Goal: Information Seeking & Learning: Check status

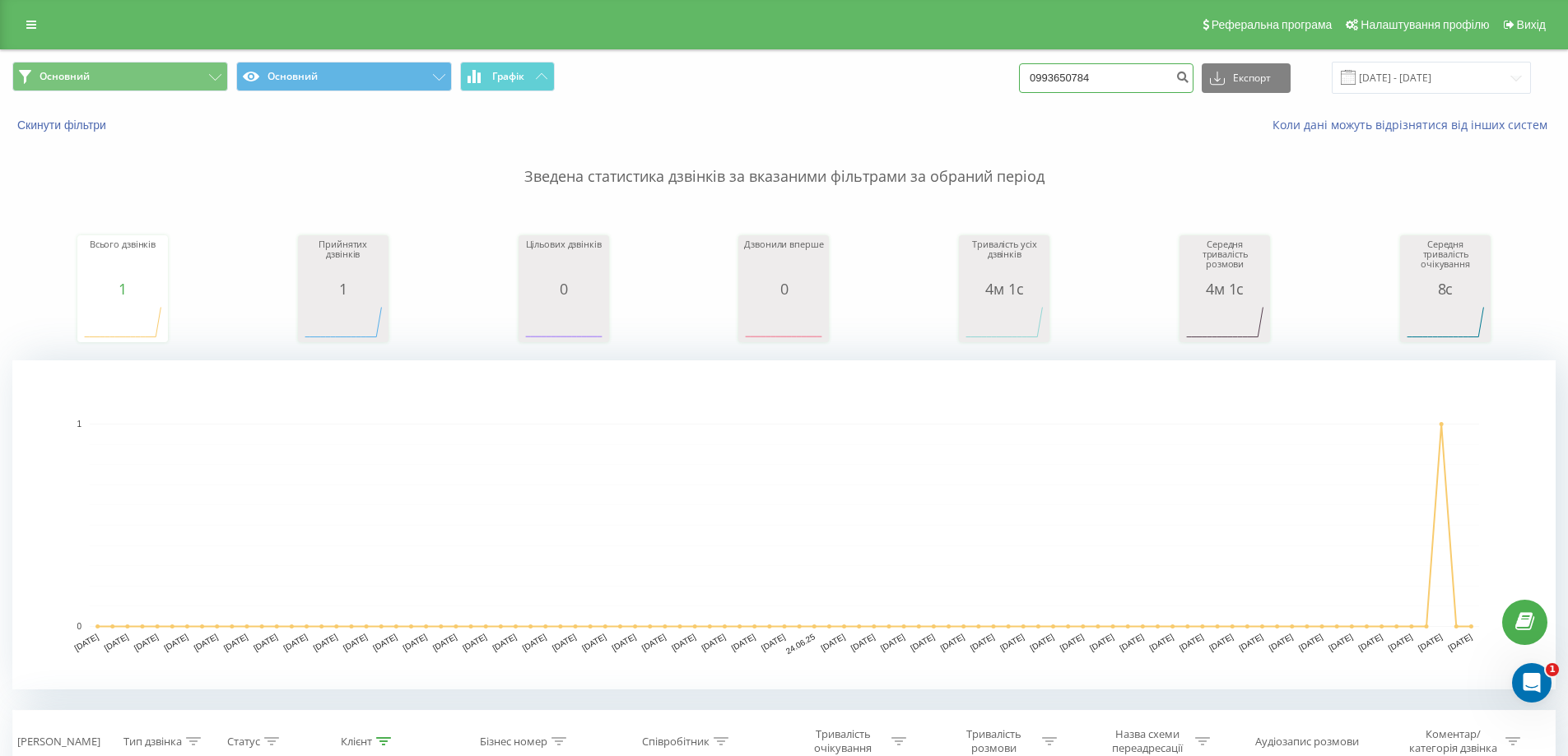
drag, startPoint x: 1126, startPoint y: 72, endPoint x: 939, endPoint y: 53, distance: 188.0
click at [940, 53] on div "Основний Основний Графік 0993650784 Експорт .csv .xls .xlsx 07.05.2025 - 07.08.…" at bounding box center [784, 78] width 1566 height 55
type input "0971271988"
click at [1189, 80] on icon "submit" at bounding box center [1182, 75] width 14 height 10
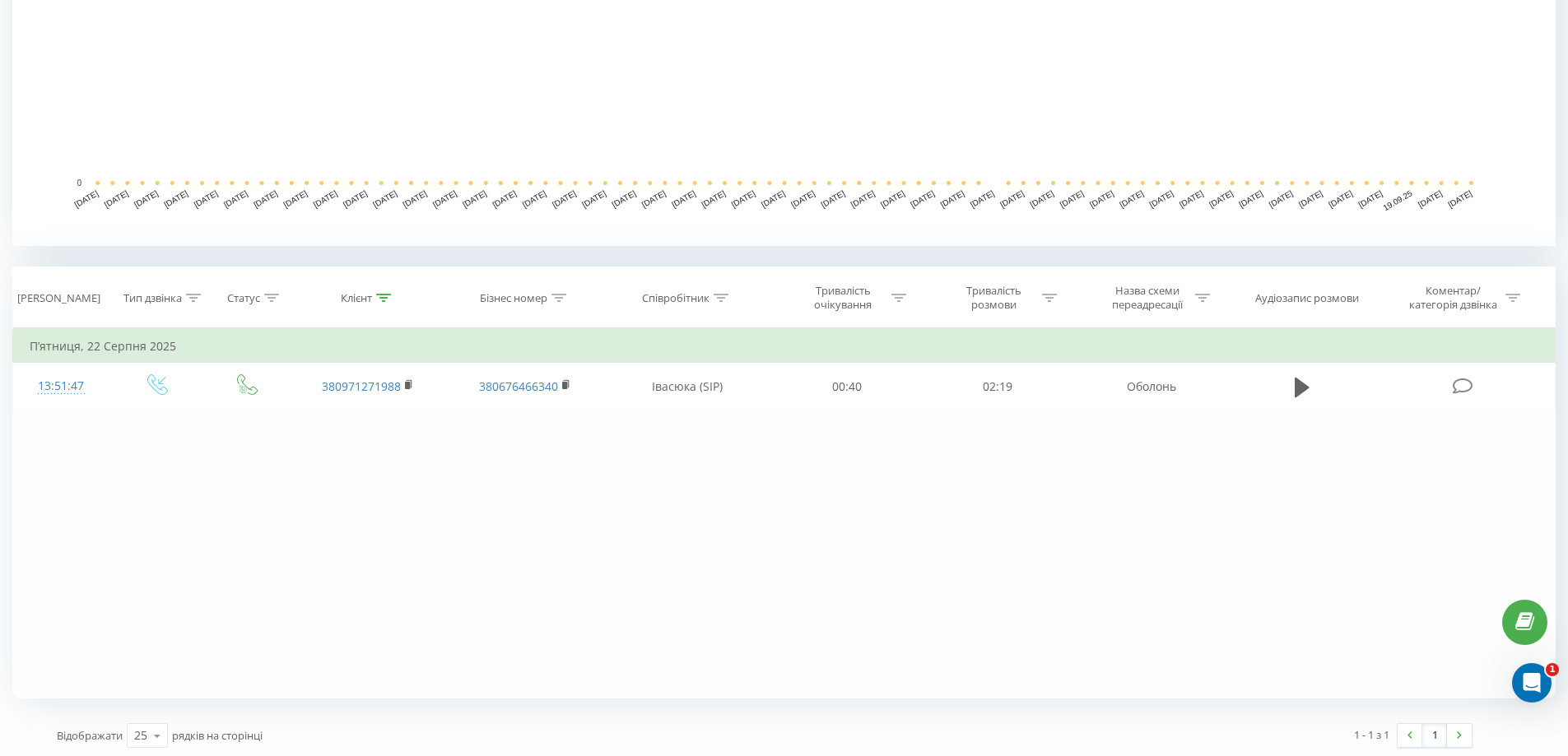
scroll to position [448, 0]
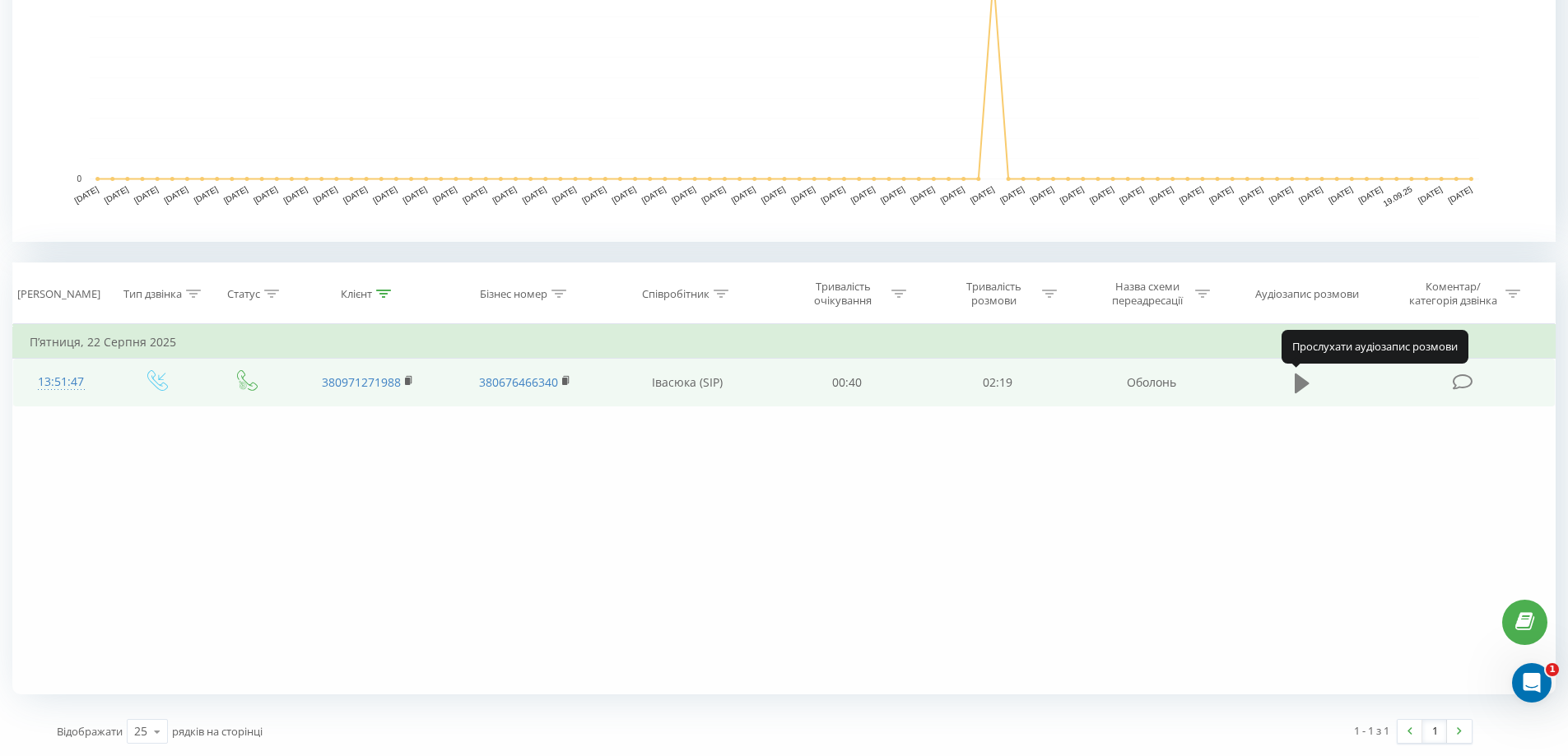
click at [1291, 389] on button at bounding box center [1302, 383] width 25 height 25
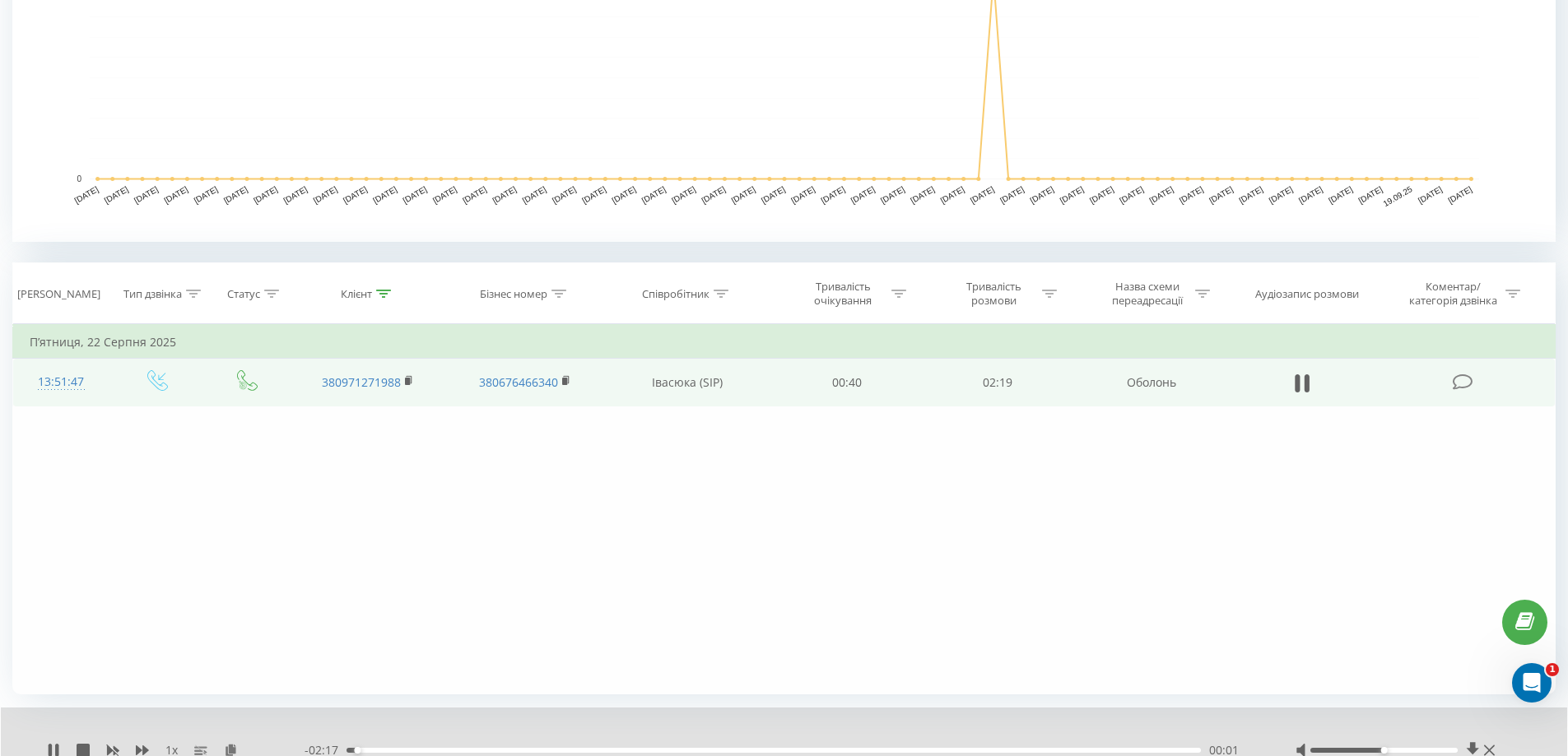
click at [852, 464] on div "Фільтрувати за умовою Дорівнює Введіть значення Скасувати OK Фільтрувати за умо…" at bounding box center [784, 509] width 1543 height 370
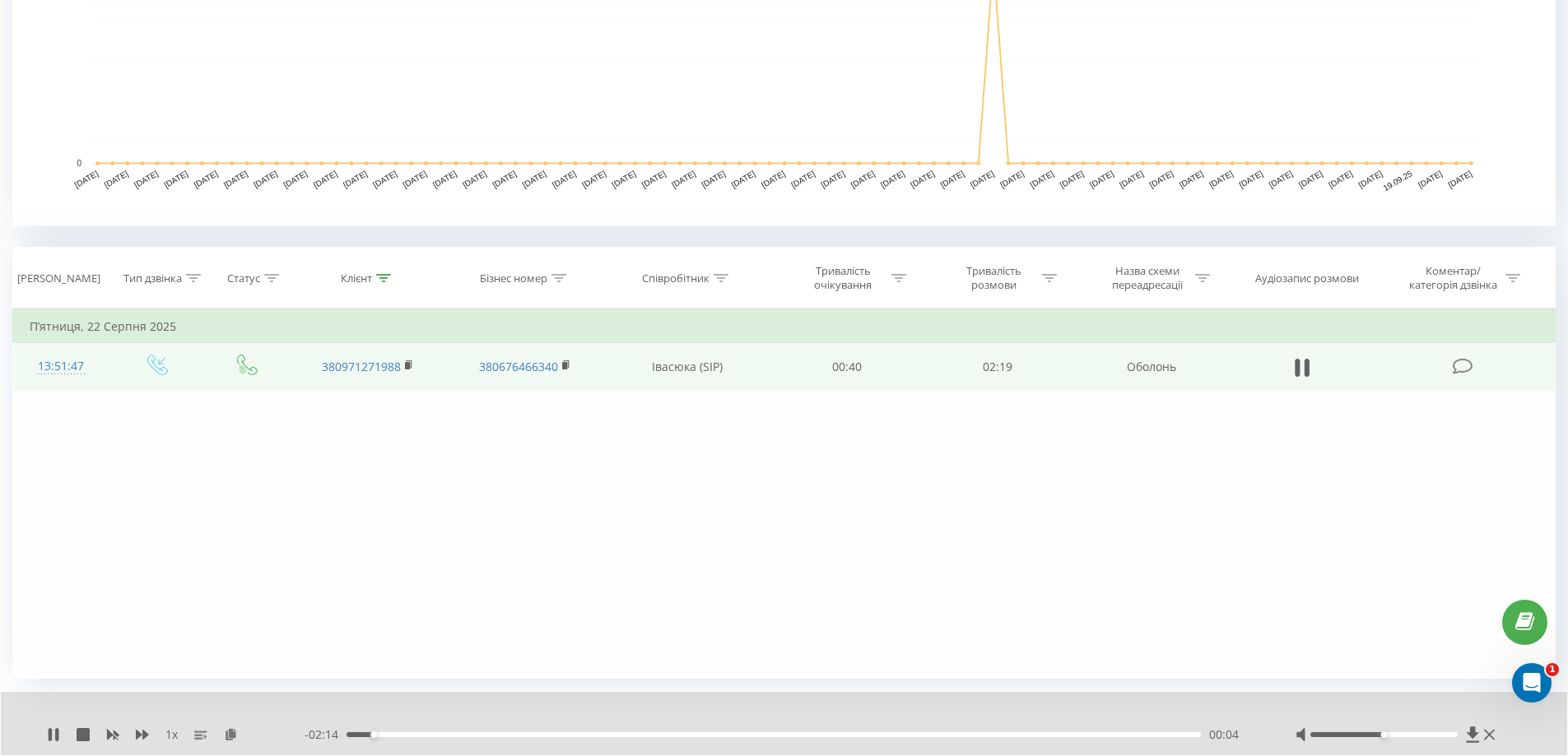
scroll to position [510, 0]
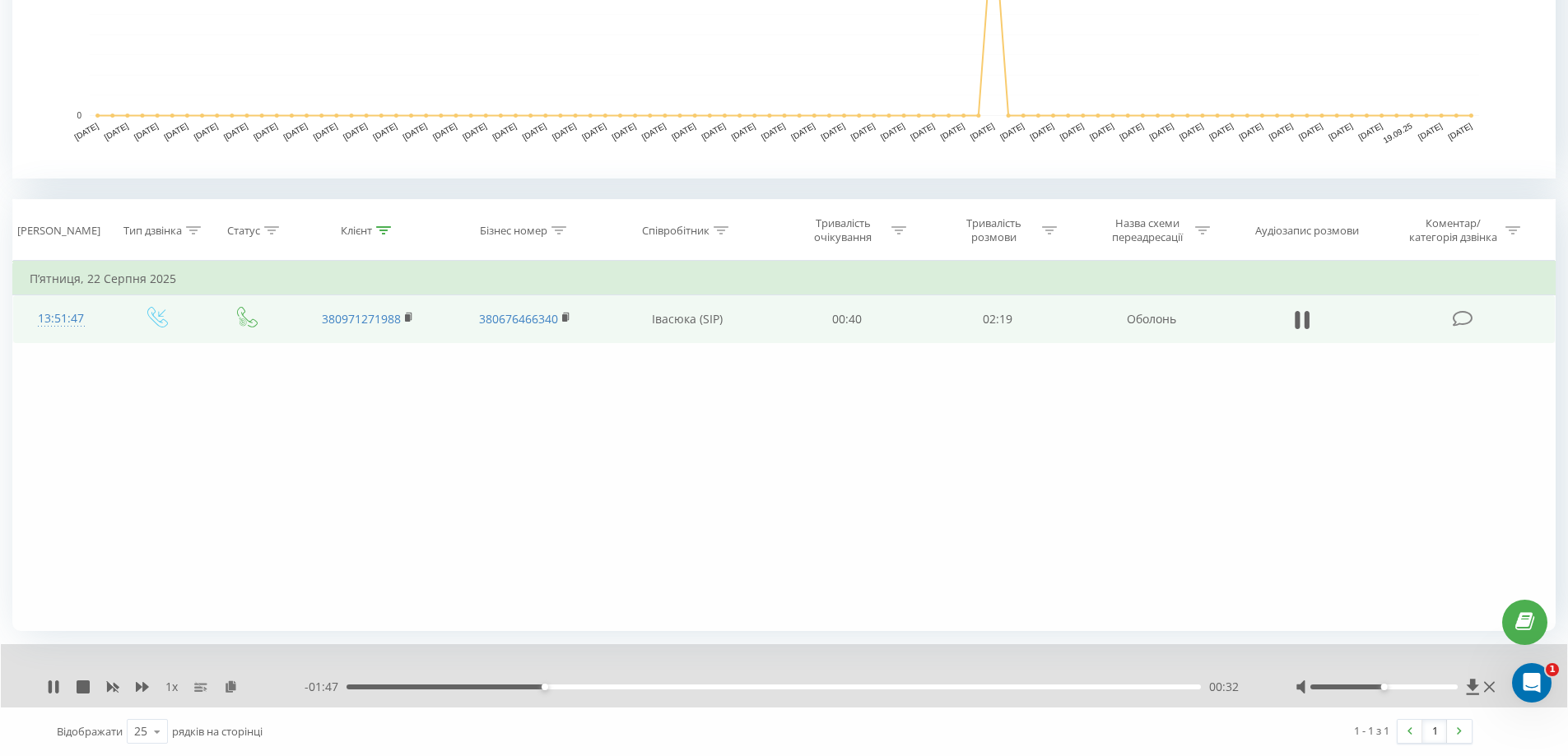
click at [165, 696] on div "1 x - 01:47 00:32 00:32" at bounding box center [784, 676] width 1566 height 63
click at [167, 690] on span "1 x" at bounding box center [171, 687] width 13 height 17
click at [171, 687] on span "1 x" at bounding box center [171, 687] width 13 height 17
click at [410, 313] on icon at bounding box center [409, 317] width 9 height 12
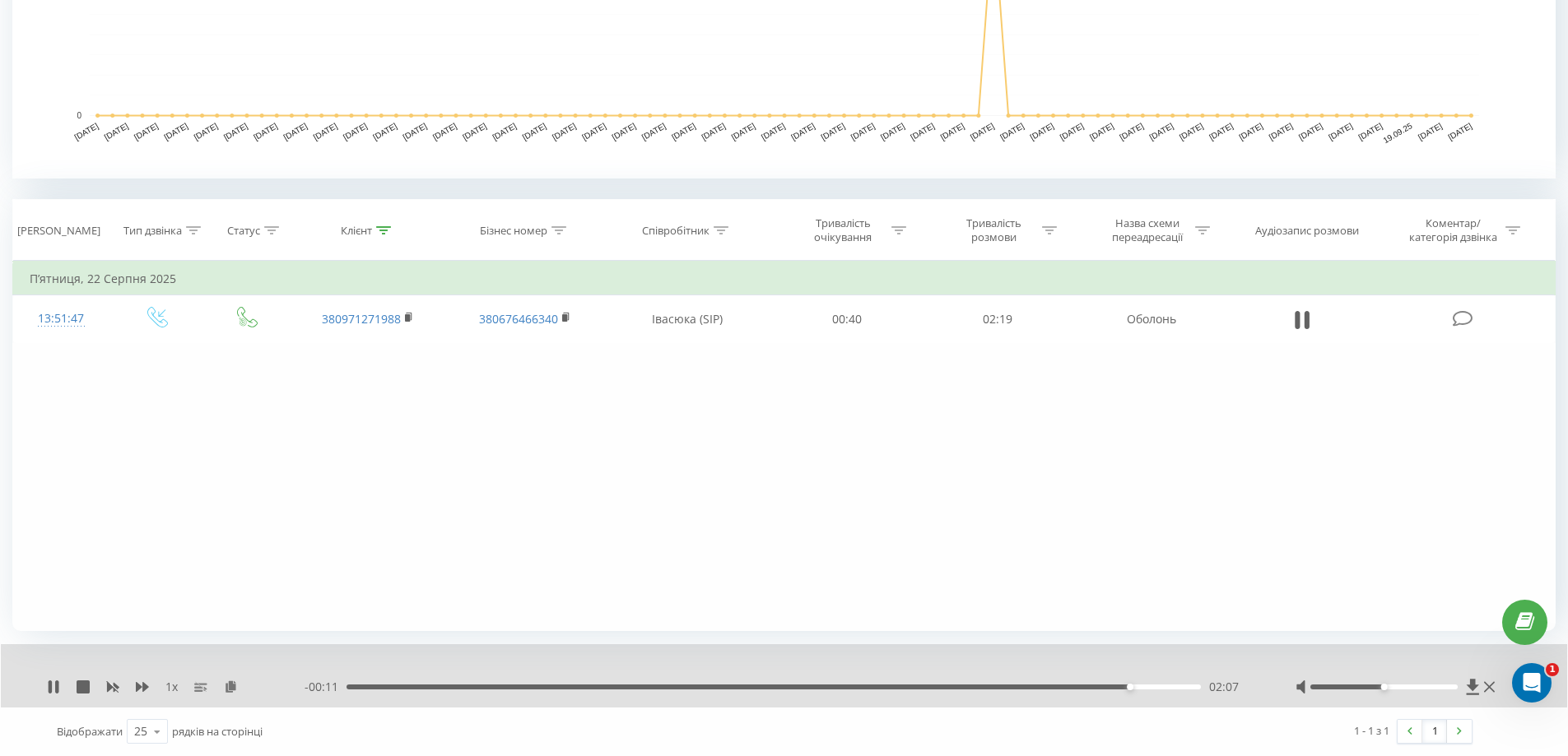
click at [1104, 680] on div "- 00:11 02:07 02:07" at bounding box center [779, 687] width 949 height 17
click at [1097, 682] on div "- 00:11 02:08 02:08" at bounding box center [779, 687] width 949 height 17
click at [1090, 684] on div "02:08" at bounding box center [774, 687] width 854 height 5
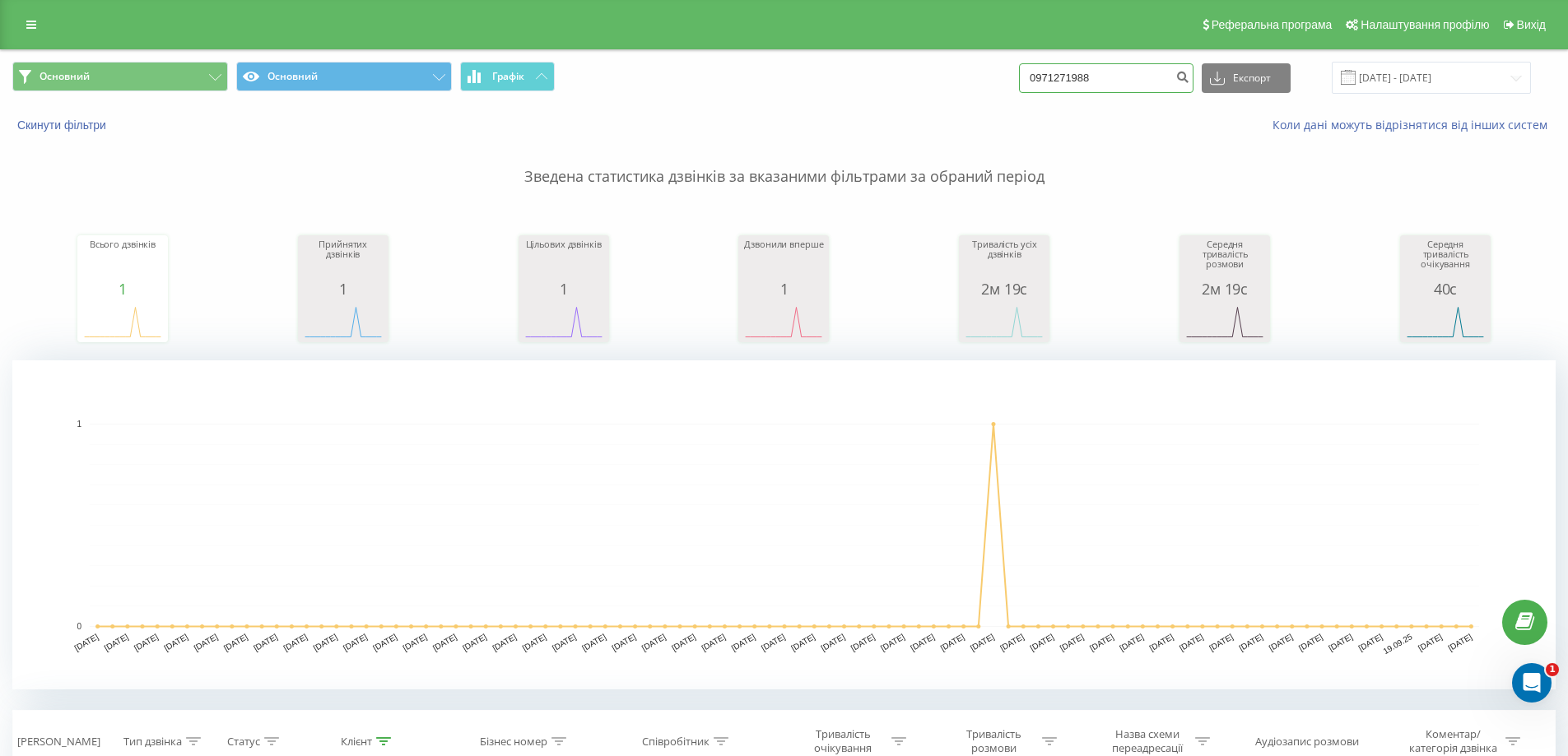
drag, startPoint x: 1112, startPoint y: 82, endPoint x: 953, endPoint y: 89, distance: 159.2
click at [955, 89] on div "Основний Основний Графік 0971271988 Експорт .csv .xls .xlsx 23.06.2025 - 23.09.…" at bounding box center [784, 78] width 1543 height 32
type input "066564827677"
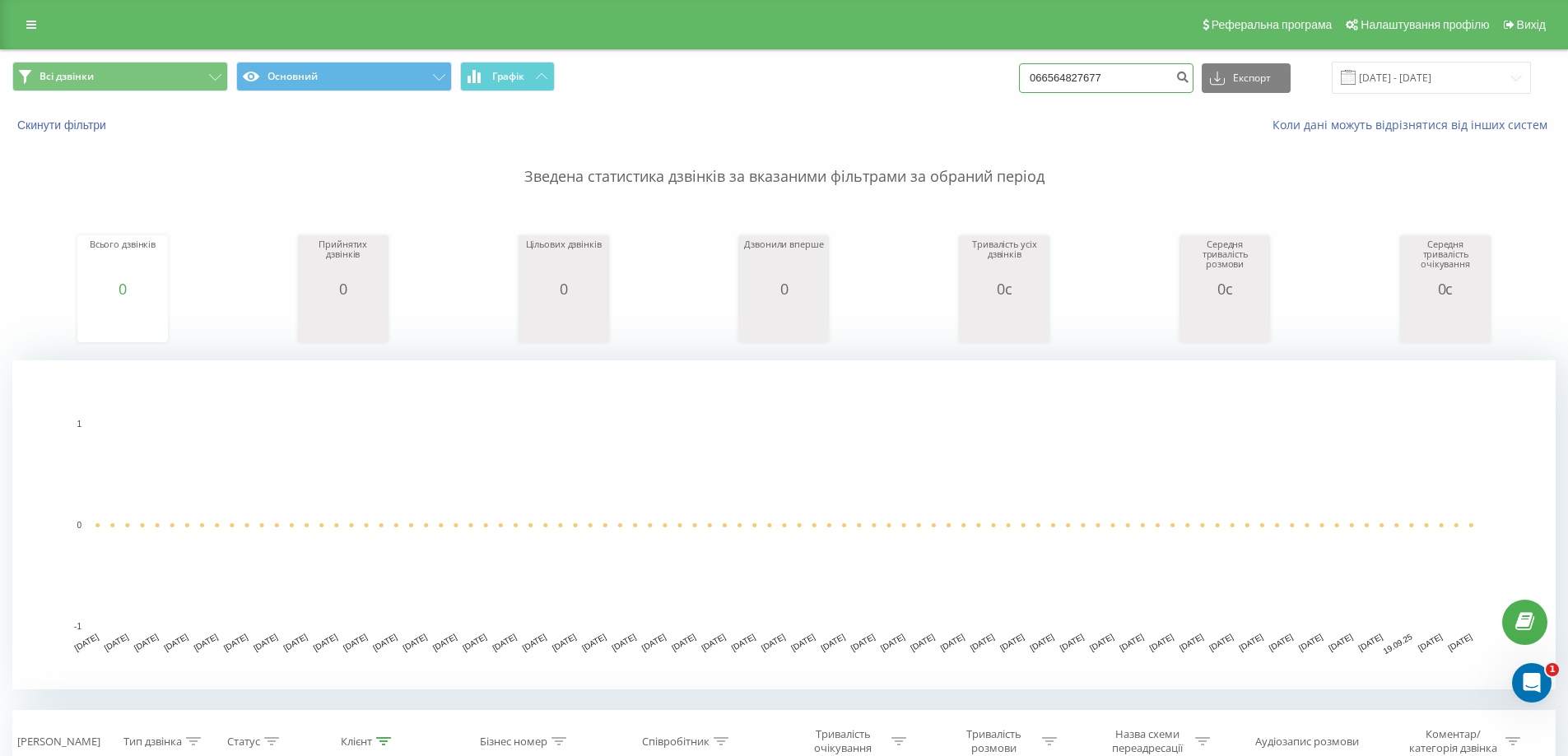
drag, startPoint x: 1130, startPoint y: 80, endPoint x: 1013, endPoint y: 79, distance: 117.0
click at [1013, 79] on div "Всі дзвінки Основний Графік 066564827677 Експорт .csv .xls .xlsx [DATE] - [DATE]" at bounding box center [784, 78] width 1543 height 32
click at [1077, 80] on input "066564827677" at bounding box center [1106, 78] width 175 height 29
click at [1089, 80] on input "066564827677" at bounding box center [1106, 78] width 175 height 29
drag, startPoint x: 1092, startPoint y: 71, endPoint x: 982, endPoint y: 60, distance: 110.5
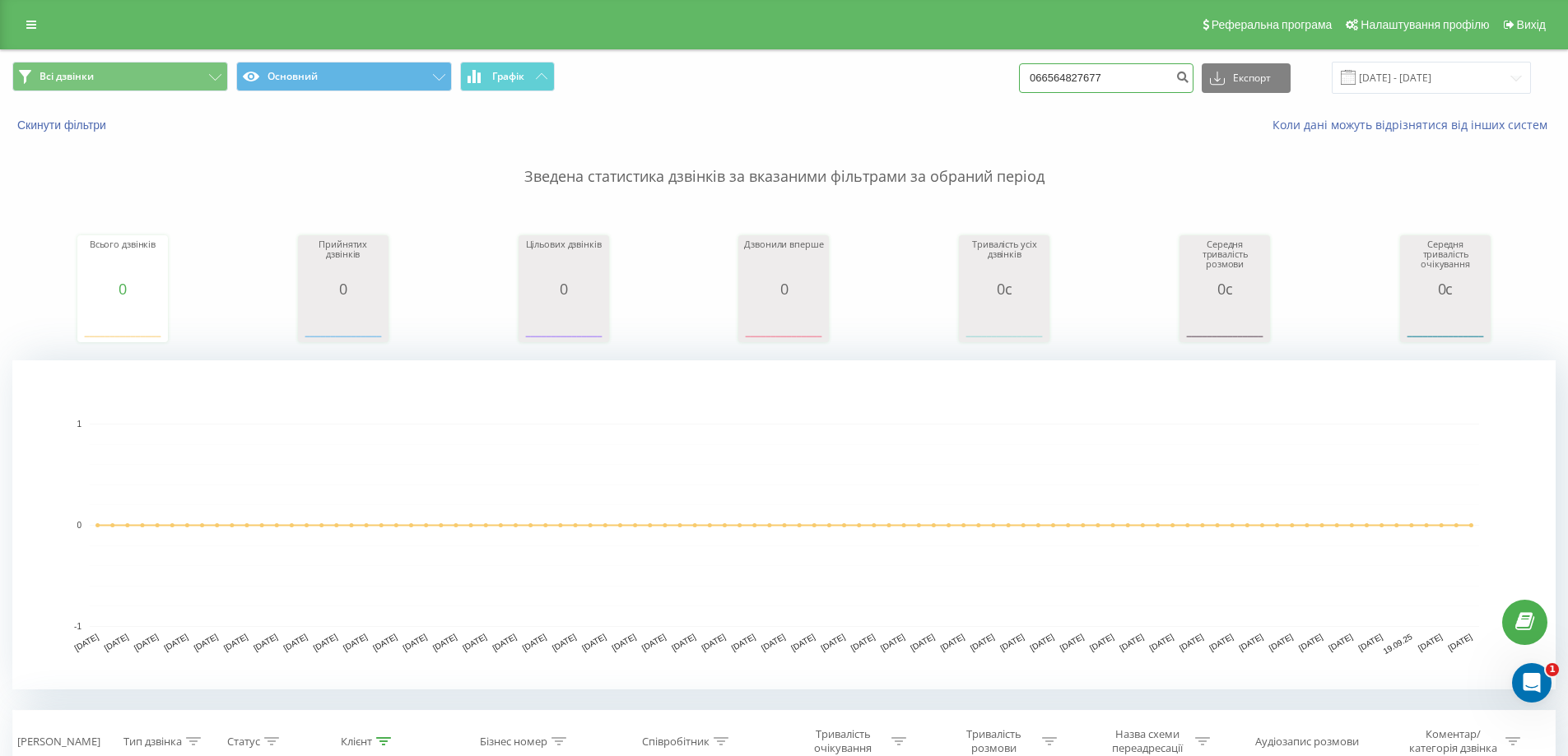
click at [982, 60] on div "Всі дзвінки Основний Графік 066564827677 Експорт .csv .xls .xlsx 23.06.2025 - 2…" at bounding box center [784, 78] width 1566 height 55
type input "0665648277"
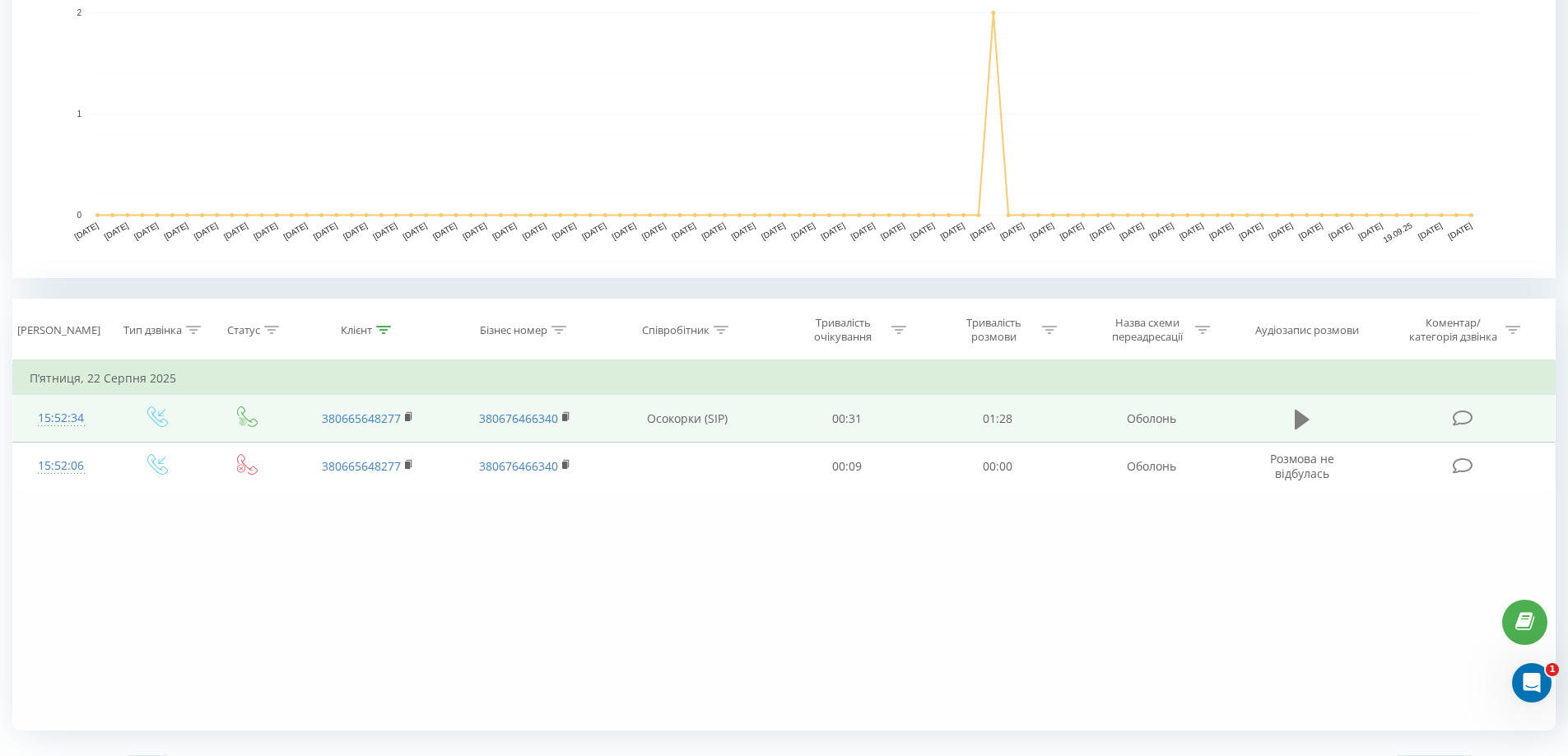
click at [1301, 428] on icon at bounding box center [1302, 419] width 15 height 23
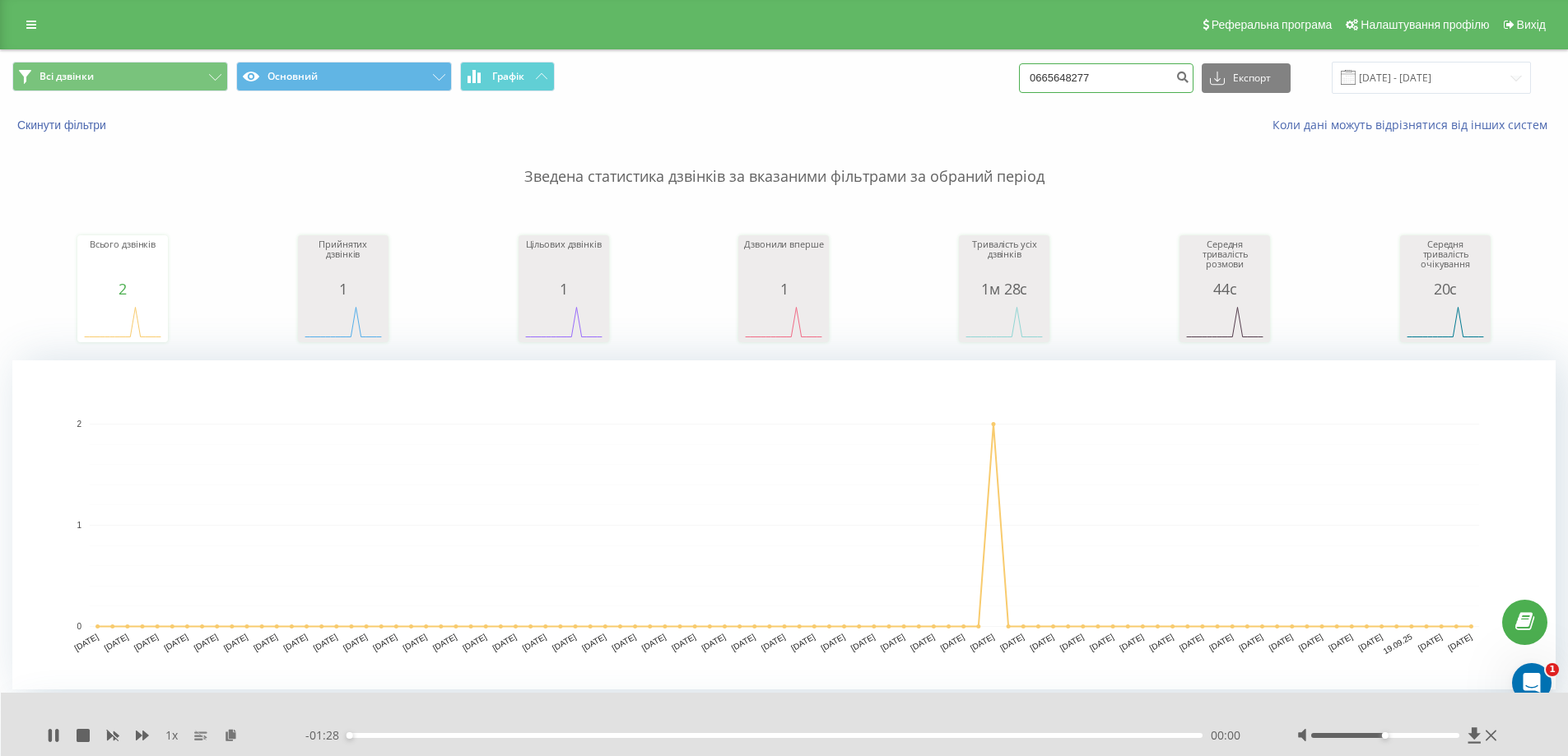
drag, startPoint x: 1130, startPoint y: 68, endPoint x: 1019, endPoint y: 72, distance: 111.1
click at [1019, 72] on div "Всі дзвінки Основний Графік 0665648277 Експорт .csv .xls .xlsx 23.06.2025 - 23.…" at bounding box center [784, 78] width 1543 height 32
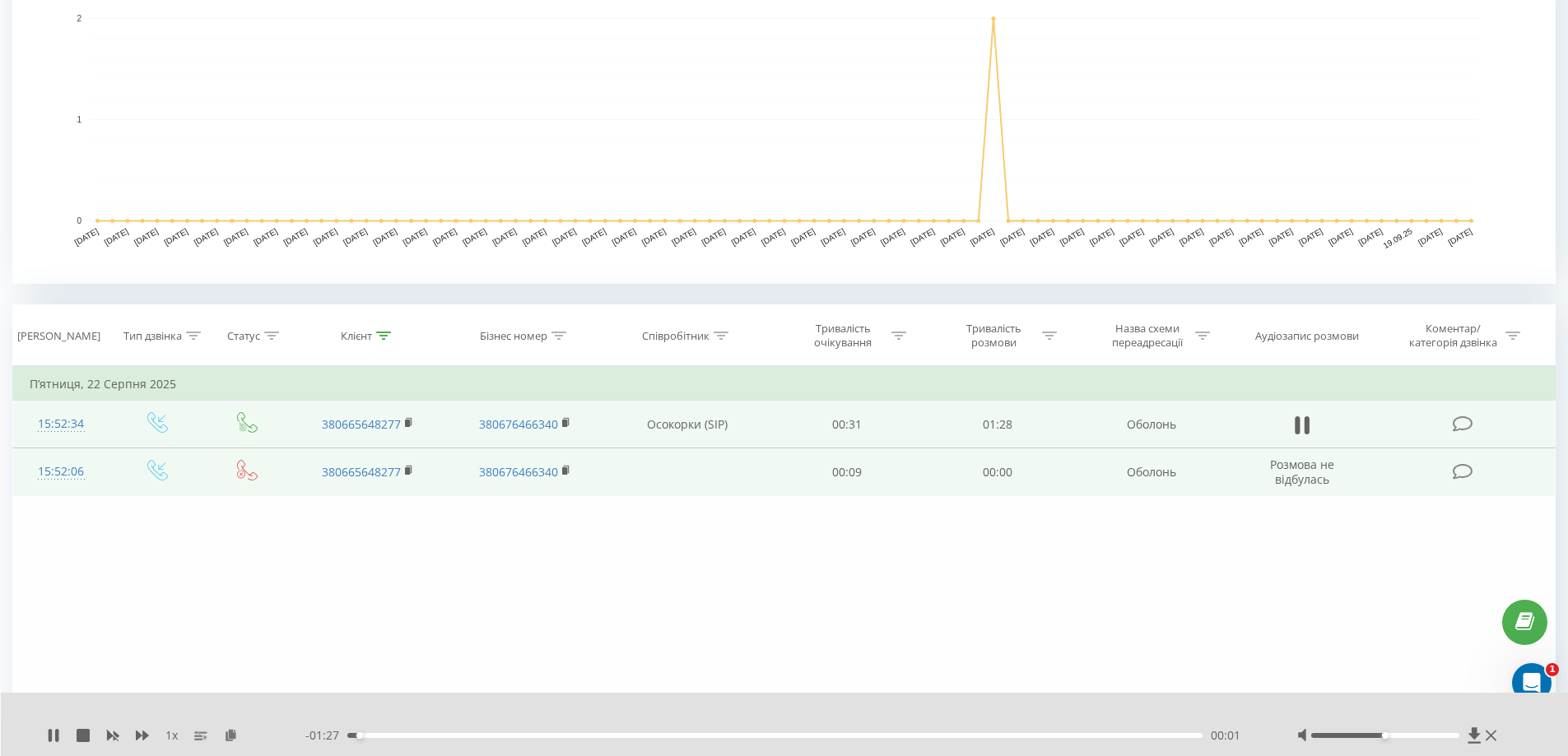
scroll to position [411, 0]
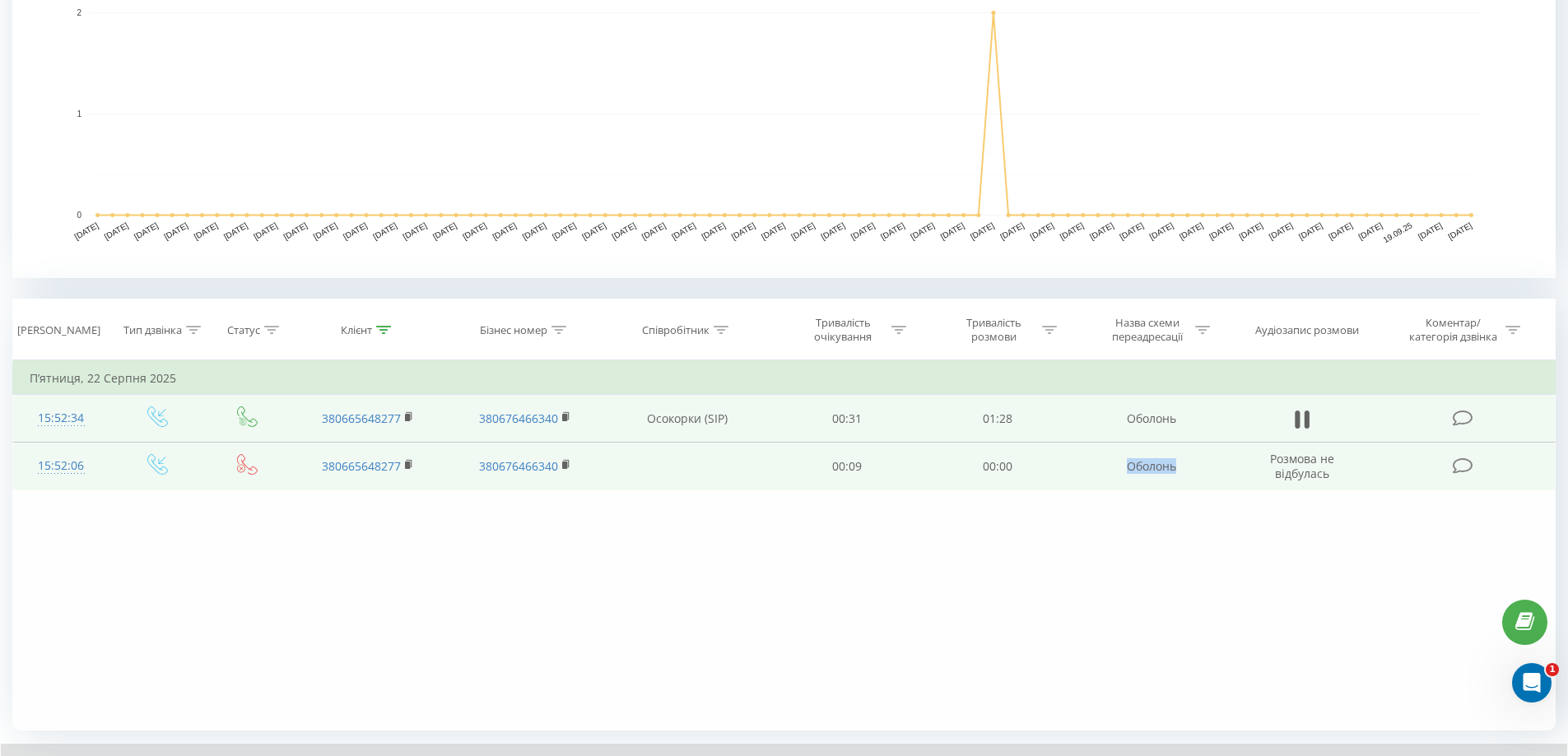
drag, startPoint x: 1163, startPoint y: 468, endPoint x: 1117, endPoint y: 467, distance: 46.0
click at [1117, 467] on td "Оболонь" at bounding box center [1150, 466] width 156 height 48
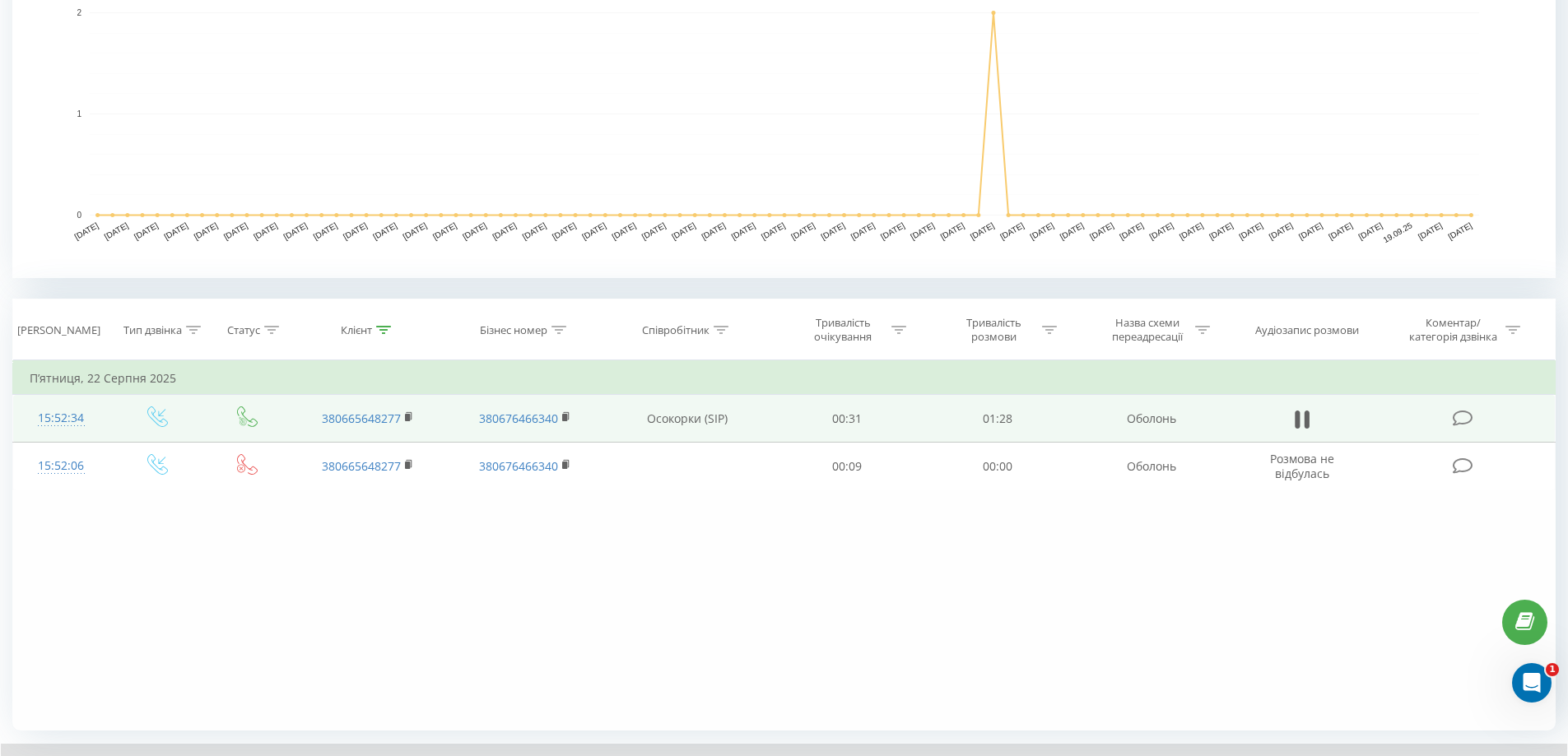
click at [1068, 630] on div "Фільтрувати за умовою Дорівнює Введіть значення Скасувати OK Фільтрувати за умо…" at bounding box center [784, 545] width 1543 height 370
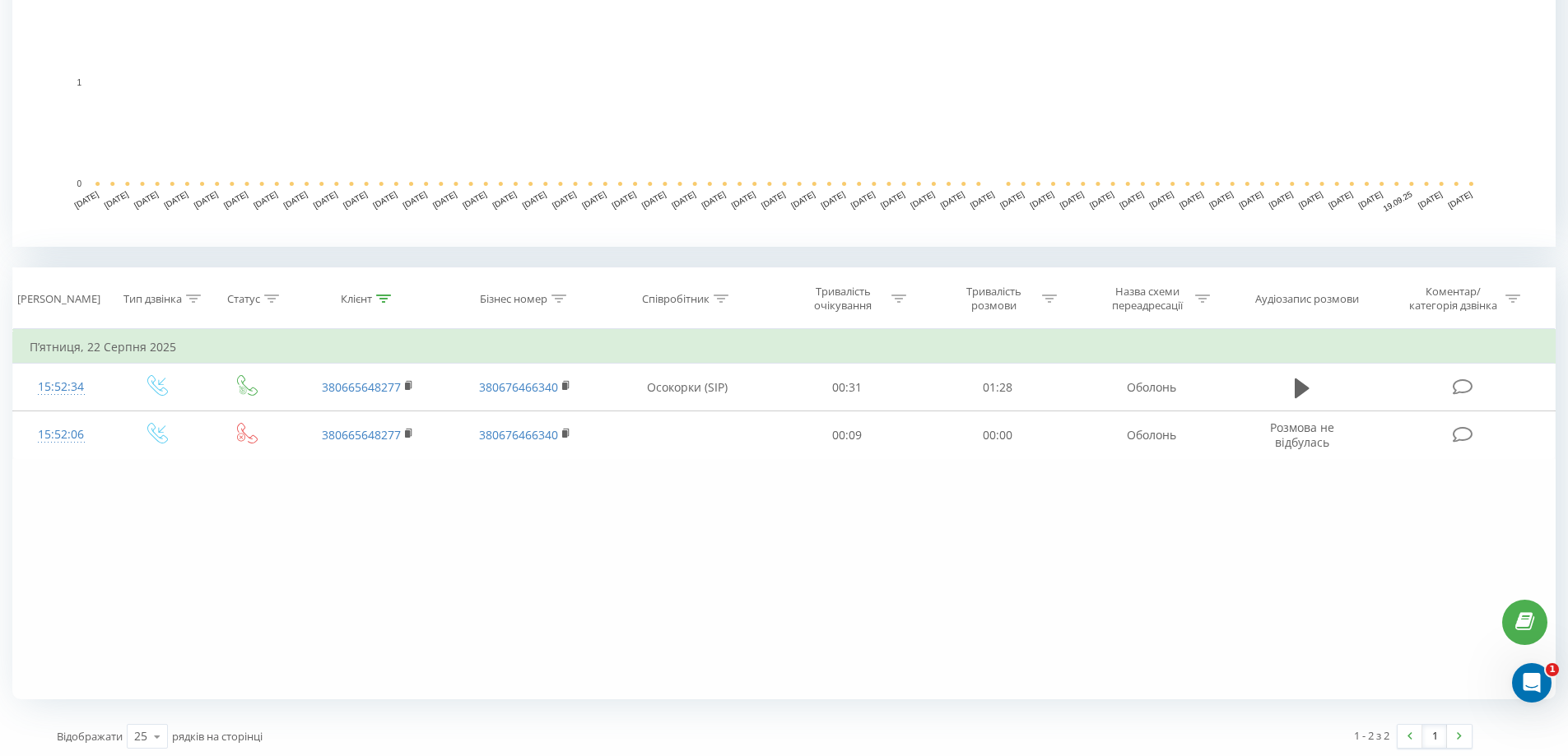
scroll to position [448, 0]
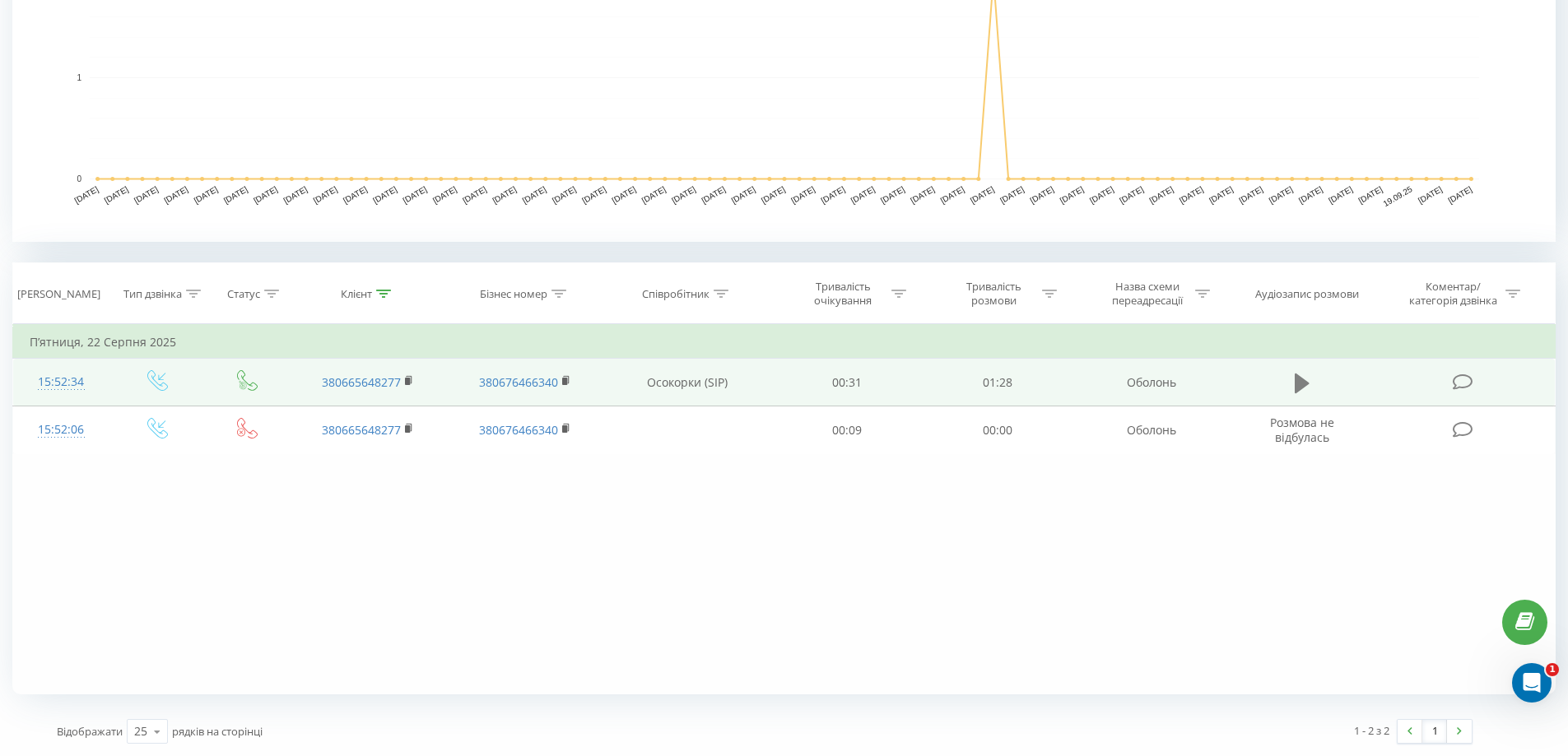
click at [1308, 377] on icon at bounding box center [1302, 383] width 15 height 23
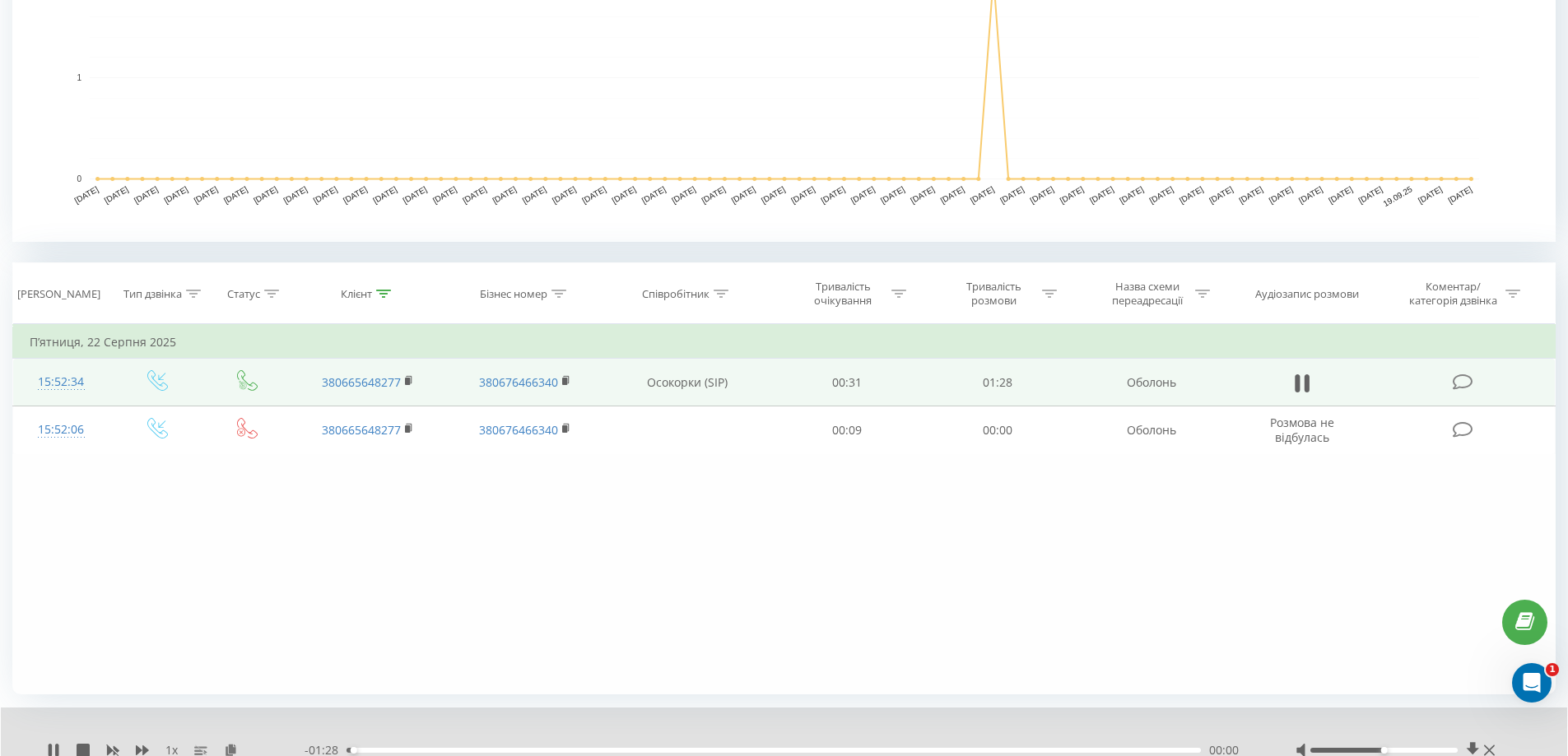
click at [564, 748] on div "00:00" at bounding box center [774, 750] width 854 height 5
click at [598, 748] on div "00:24" at bounding box center [774, 750] width 854 height 5
click at [673, 746] on div "- 01:02 00:26 00:26" at bounding box center [779, 750] width 949 height 17
click at [731, 748] on div "00:27" at bounding box center [774, 750] width 854 height 5
click at [1161, 743] on div "- 00:48 00:40 00:40" at bounding box center [779, 750] width 949 height 17
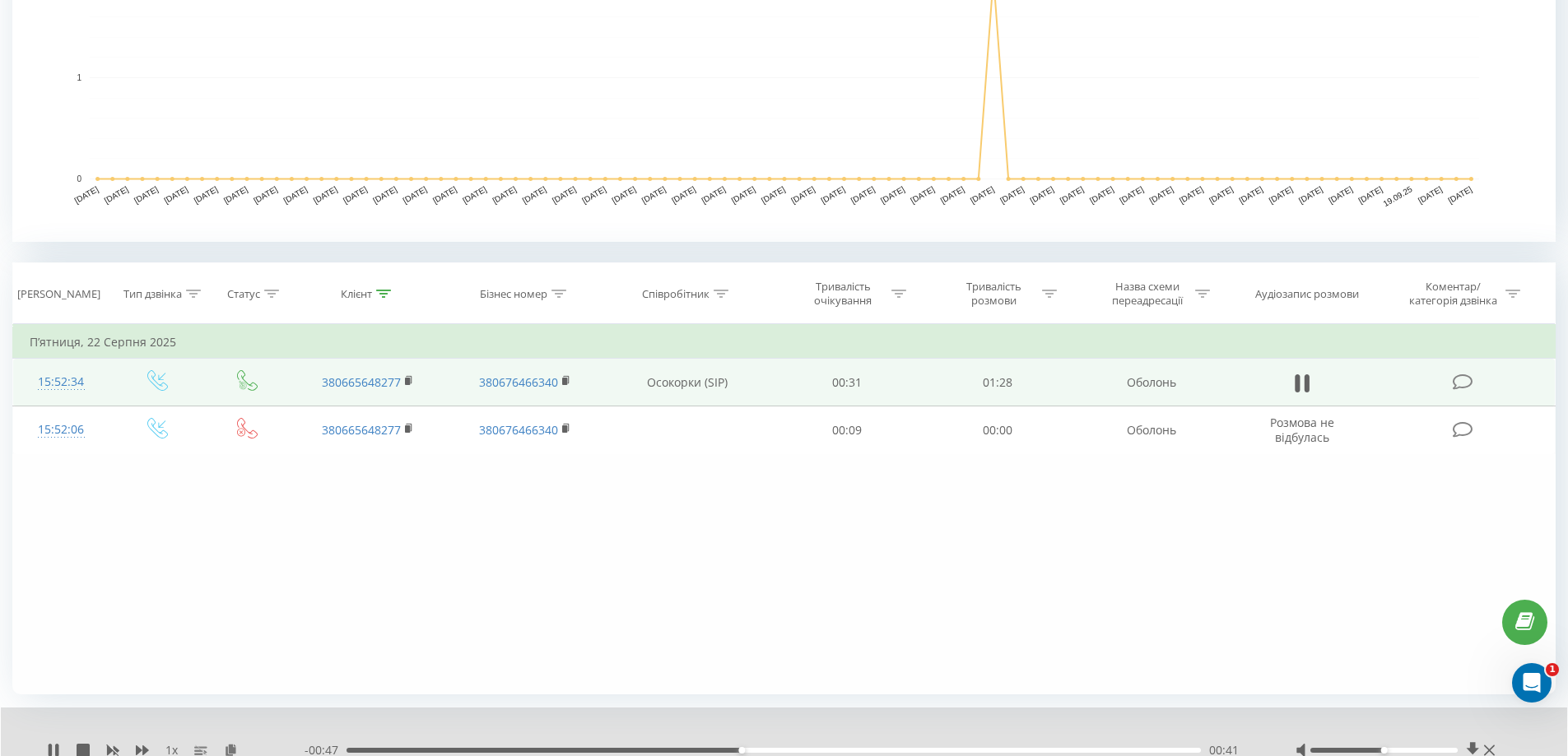
click at [1163, 753] on div "- 00:47 00:41 00:41" at bounding box center [779, 750] width 949 height 17
click at [1143, 749] on div "00:41" at bounding box center [774, 750] width 854 height 5
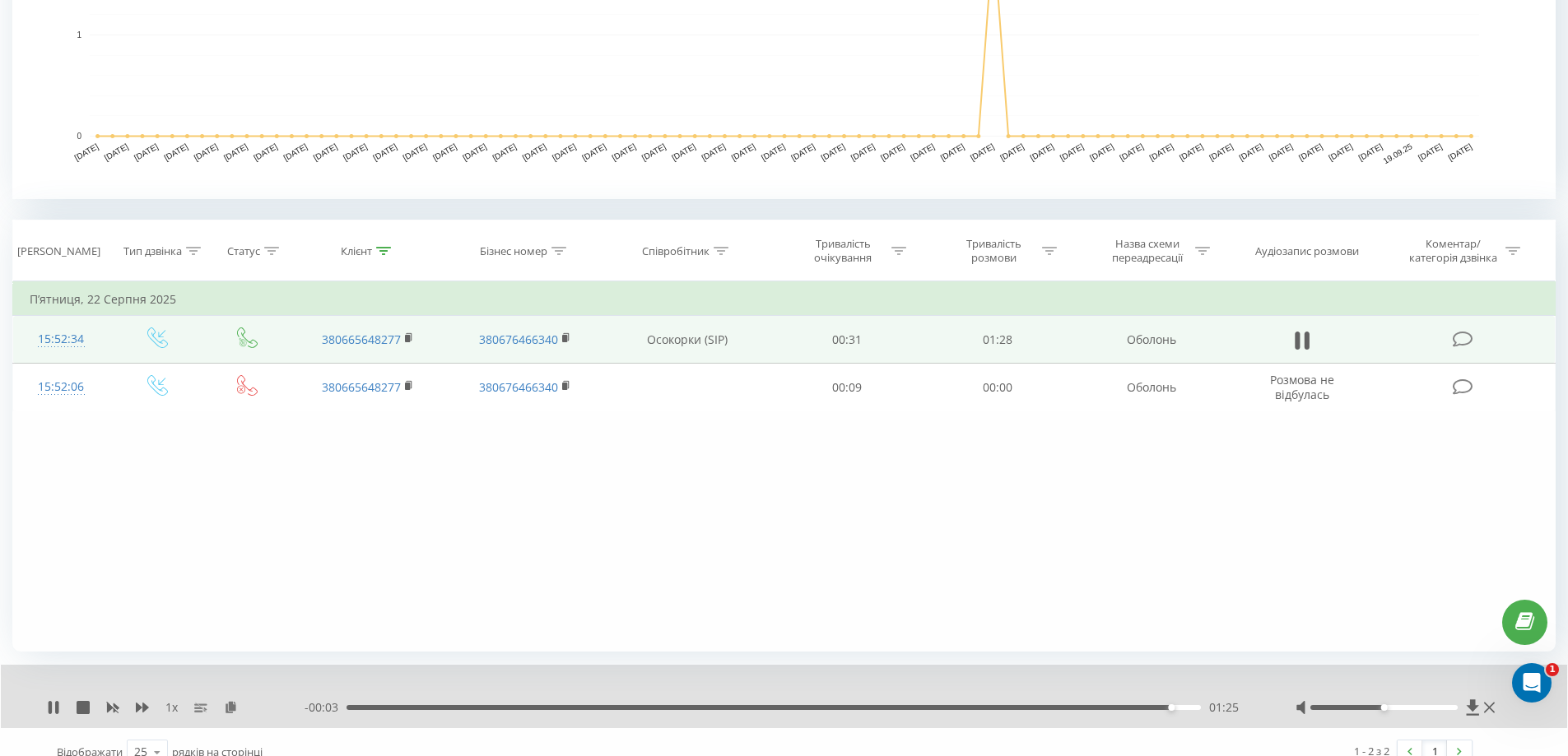
scroll to position [510, 0]
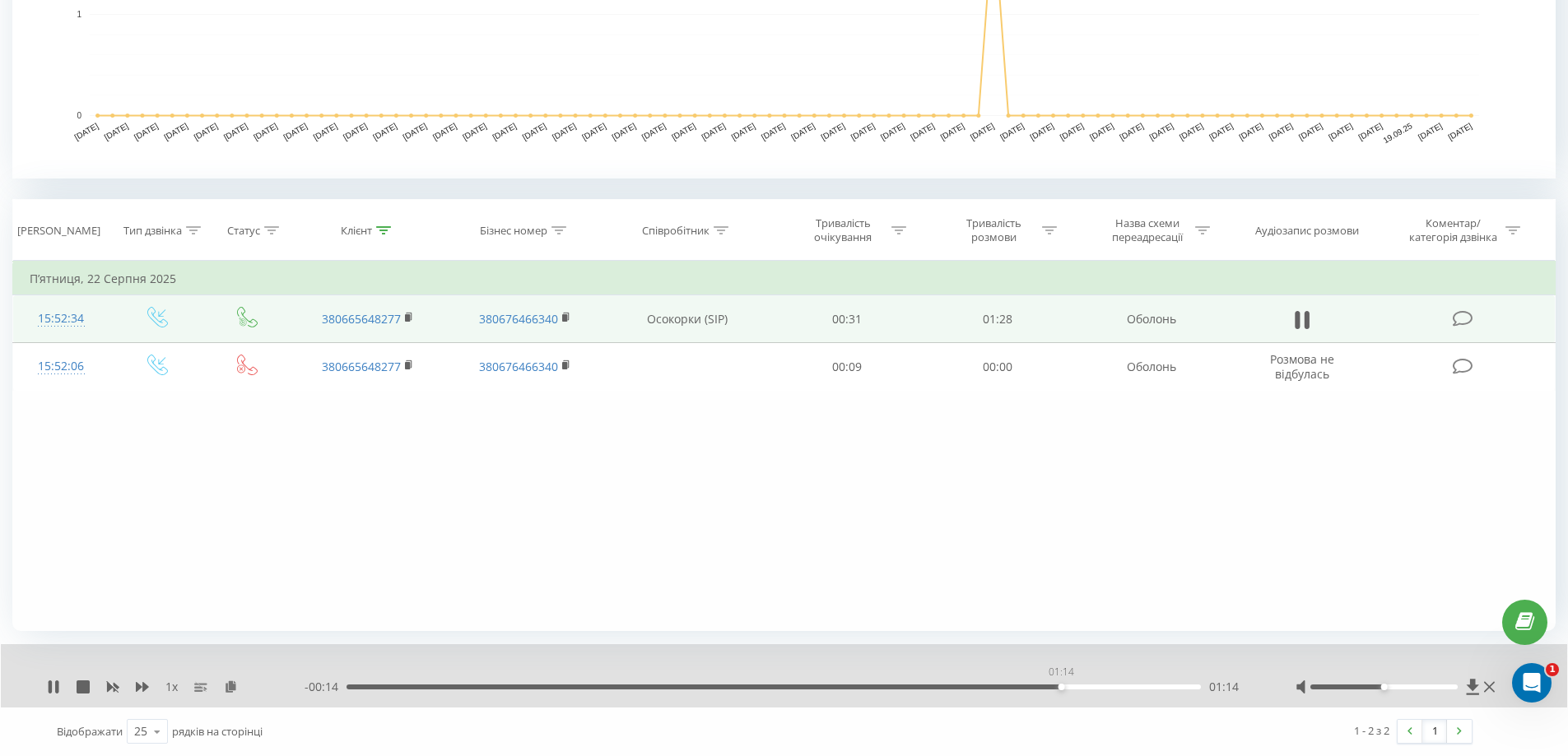
click at [1061, 688] on div "01:14" at bounding box center [774, 687] width 854 height 5
click at [807, 687] on div "01:18" at bounding box center [774, 687] width 854 height 5
click at [459, 688] on div "00:48" at bounding box center [774, 687] width 854 height 5
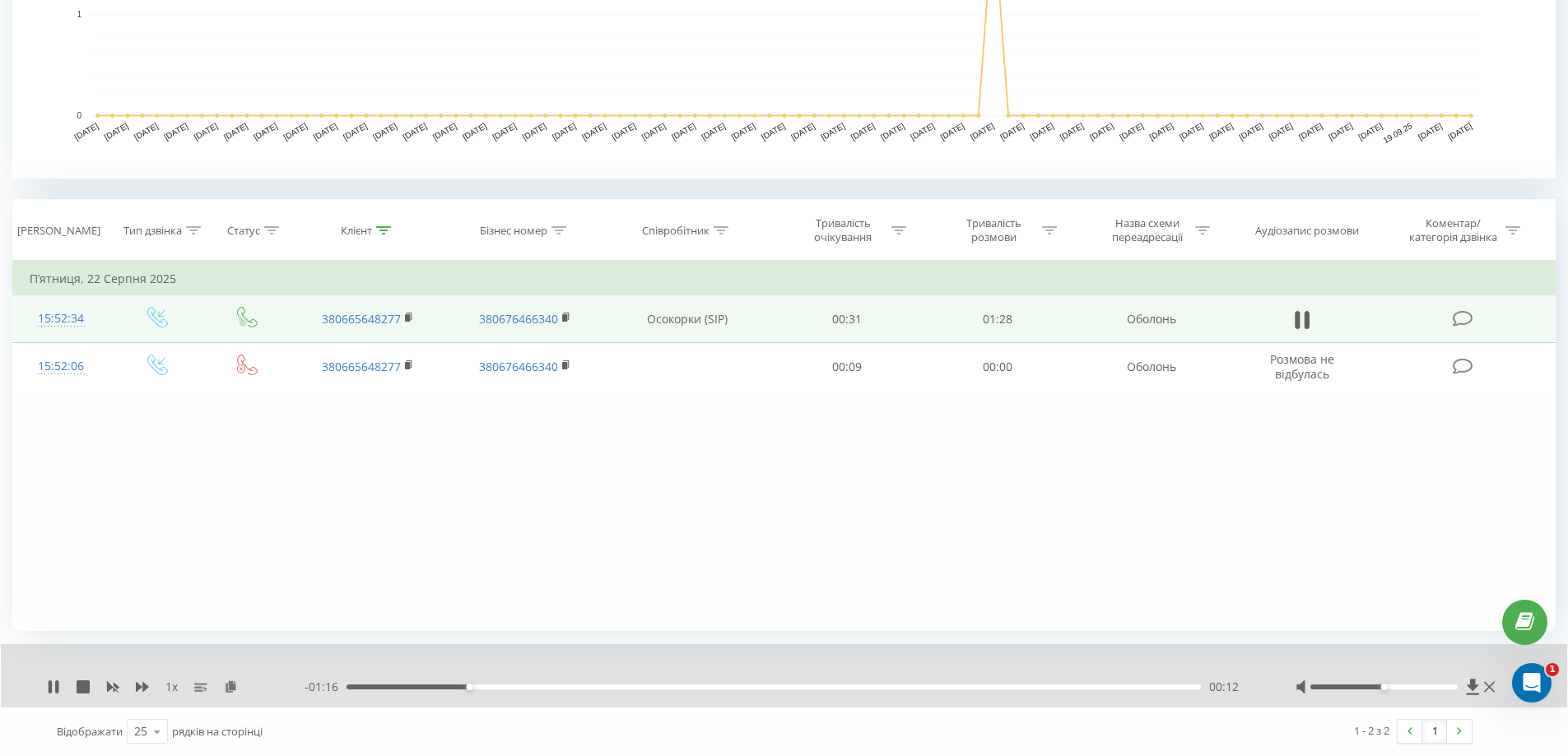
click at [355, 687] on div "00:12" at bounding box center [774, 687] width 854 height 5
click at [430, 687] on div "00:02" at bounding box center [774, 687] width 854 height 5
click at [56, 686] on icon at bounding box center [57, 687] width 3 height 13
click at [48, 688] on icon at bounding box center [53, 687] width 13 height 13
click at [868, 688] on div "00:52" at bounding box center [774, 687] width 854 height 5
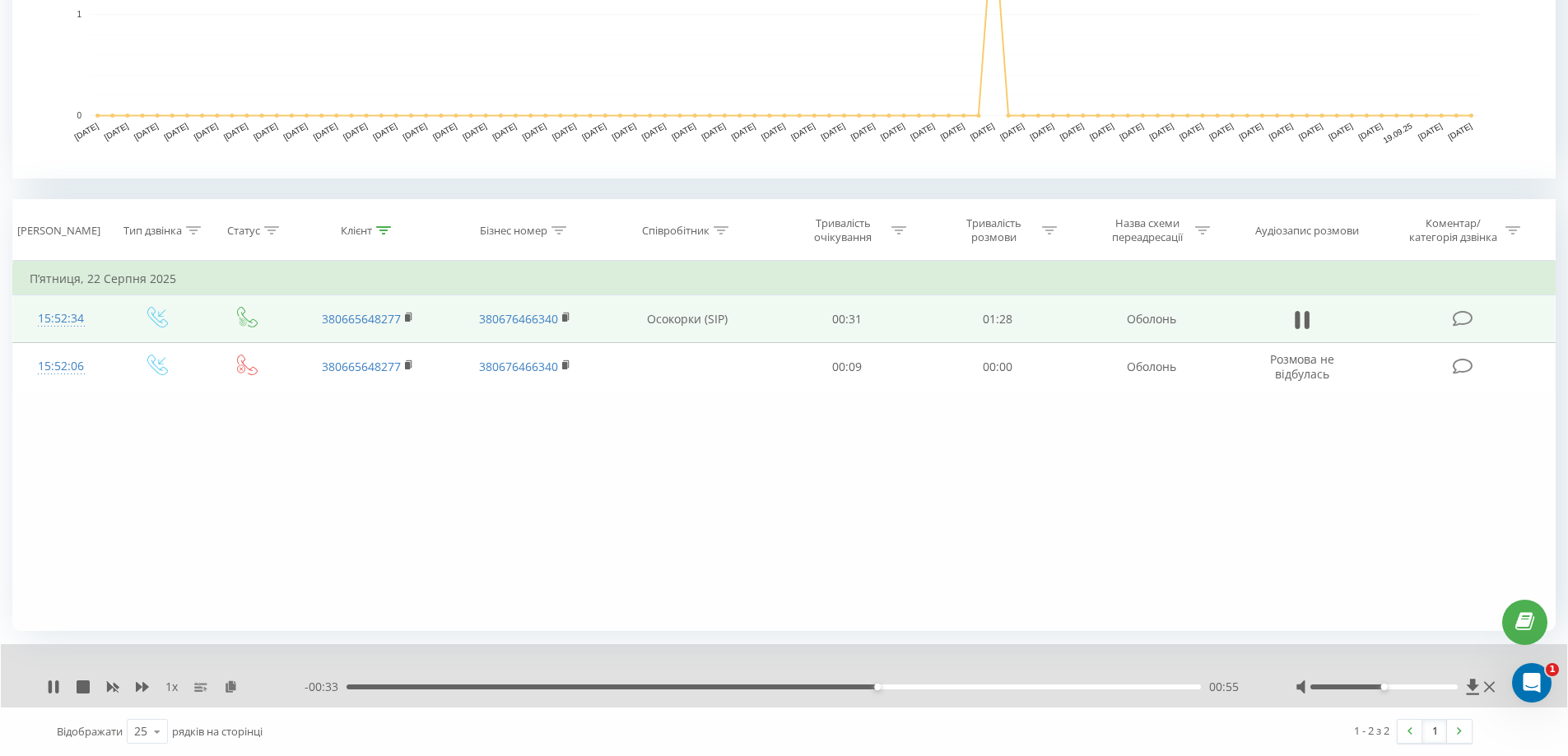
click at [842, 688] on div "00:55" at bounding box center [774, 687] width 854 height 5
click at [568, 317] on icon at bounding box center [567, 317] width 9 height 12
click at [412, 317] on icon at bounding box center [409, 317] width 9 height 12
